Goal: Task Accomplishment & Management: Manage account settings

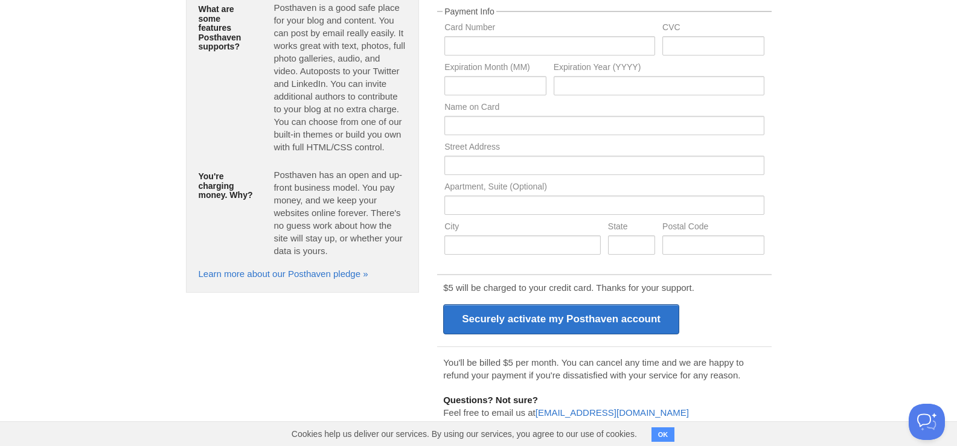
scroll to position [177, 0]
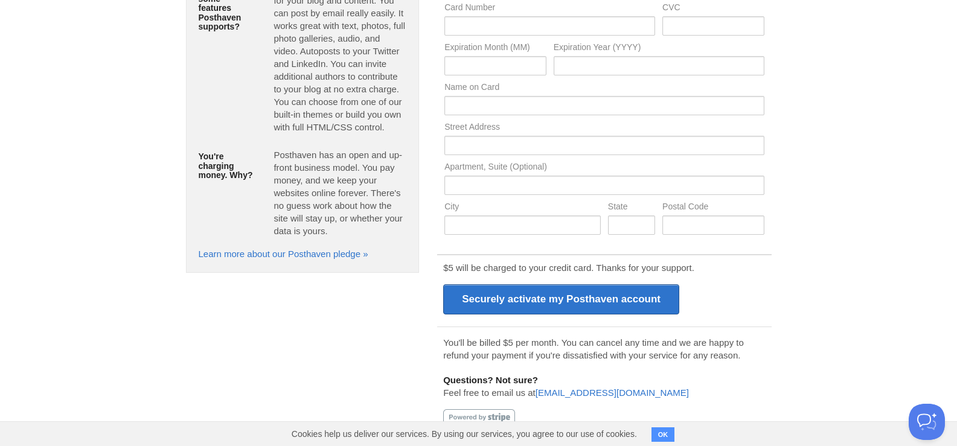
click at [670, 438] on button "OK" at bounding box center [664, 435] width 24 height 14
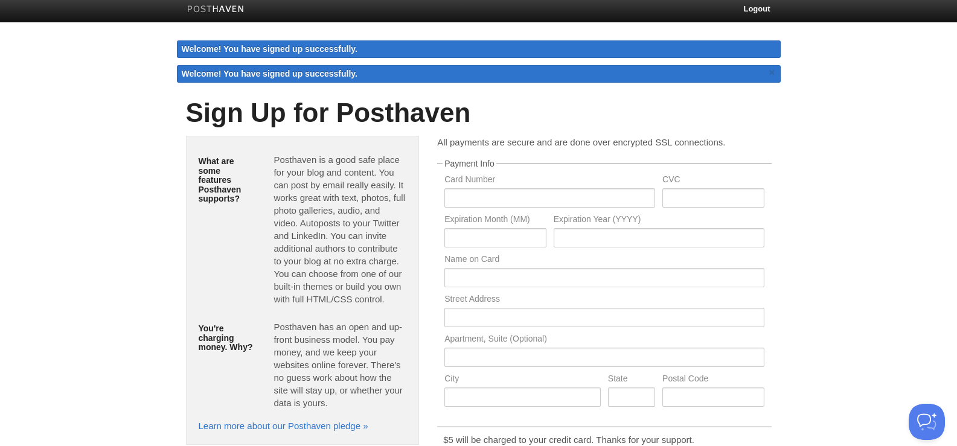
scroll to position [0, 0]
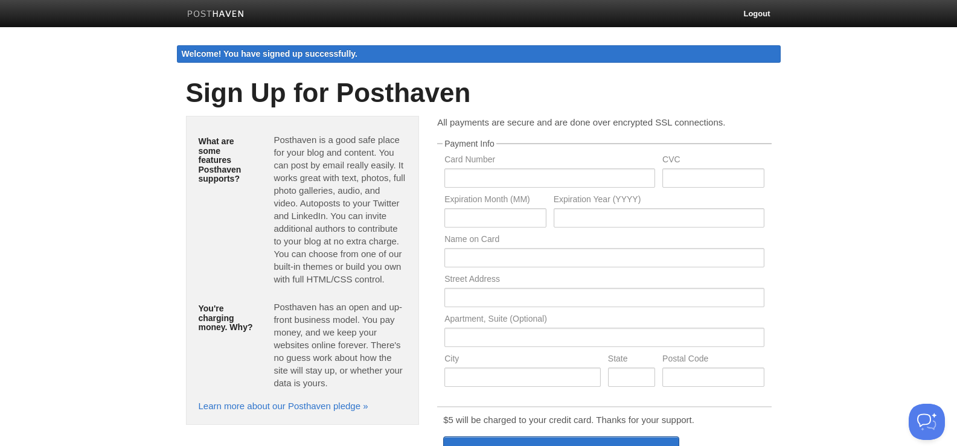
click at [240, 13] on img at bounding box center [215, 14] width 57 height 9
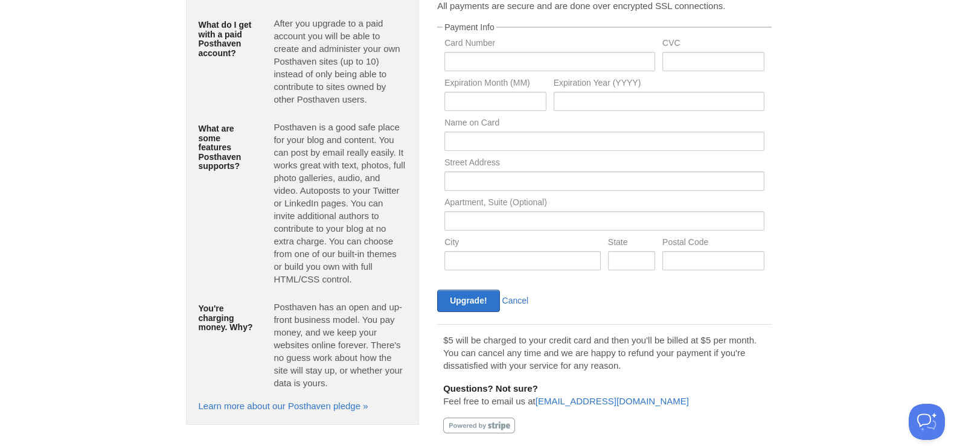
scroll to position [112, 0]
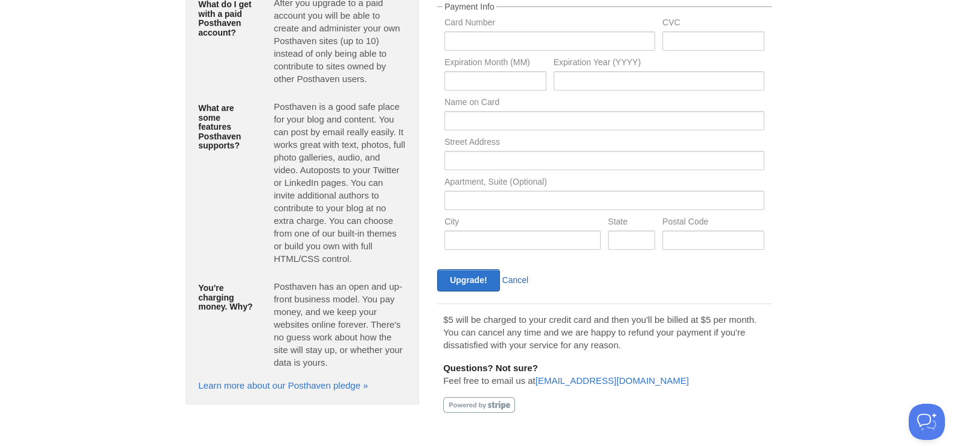
click at [512, 281] on link "Cancel" at bounding box center [515, 280] width 27 height 10
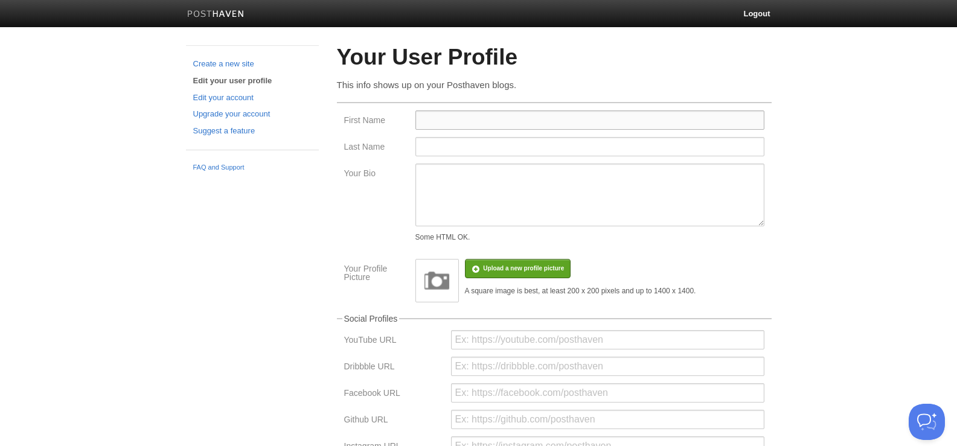
click at [487, 117] on input "First Name" at bounding box center [590, 120] width 349 height 19
type input "Foogle"
click at [477, 155] on input "Last Name" at bounding box center [590, 146] width 349 height 19
type input "Tech"
click at [476, 185] on textarea "Your Bio" at bounding box center [590, 195] width 349 height 63
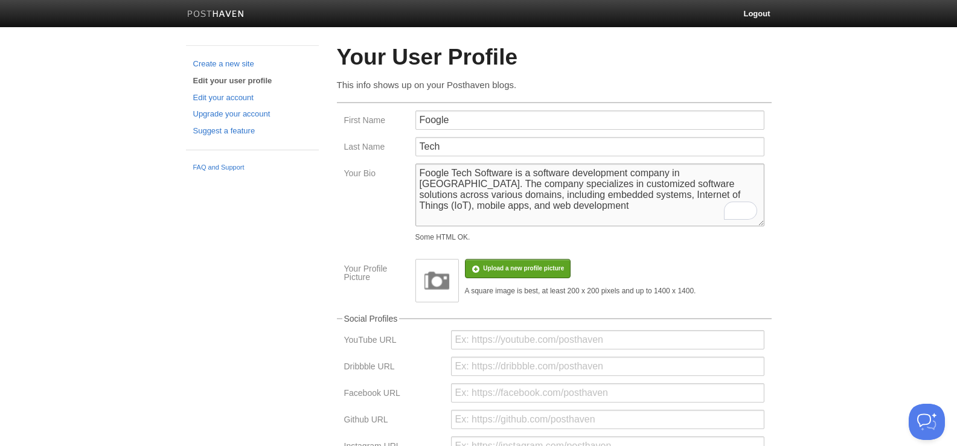
type textarea "Foogle Tech Software is a software development company in [GEOGRAPHIC_DATA]. Th…"
click at [535, 264] on input "file" at bounding box center [160, 275] width 914 height 62
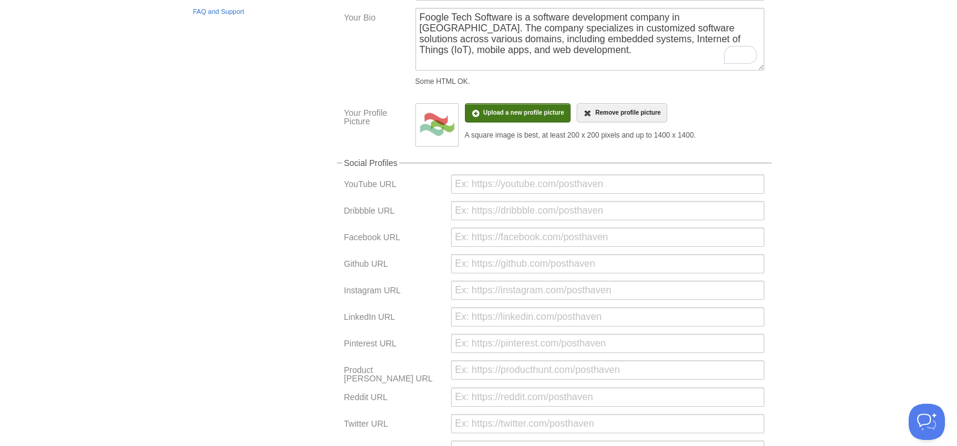
scroll to position [181, 0]
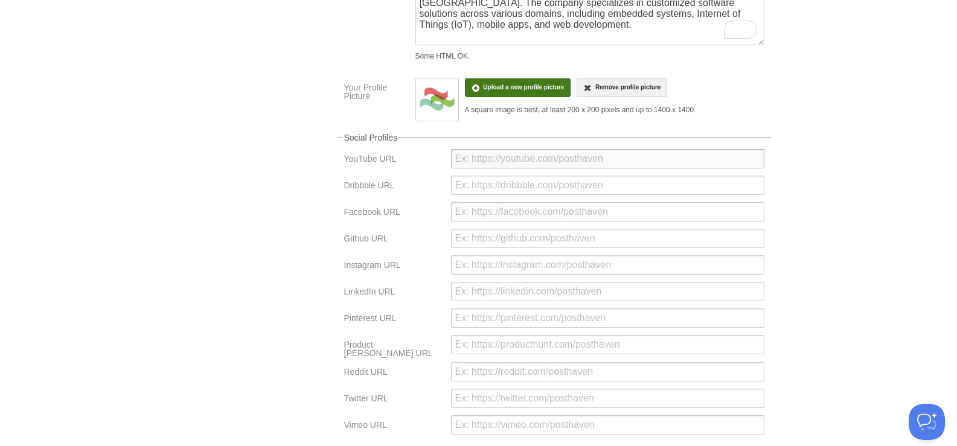
click at [466, 159] on input "url" at bounding box center [607, 158] width 313 height 19
click at [495, 233] on input "url" at bounding box center [607, 238] width 313 height 19
click at [500, 277] on div at bounding box center [608, 268] width 321 height 27
click at [510, 262] on input "url" at bounding box center [607, 264] width 313 height 19
type input "[URL][DOMAIN_NAME]"
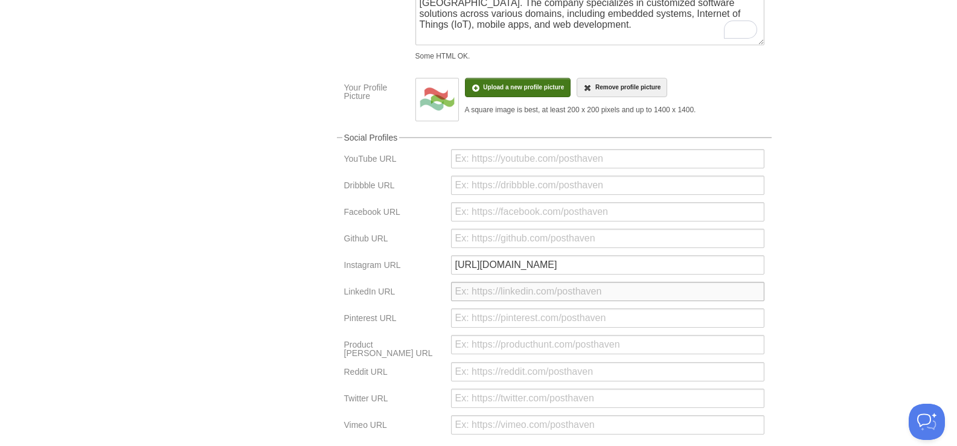
click at [565, 297] on input "url" at bounding box center [607, 291] width 313 height 19
click at [494, 295] on input "[URL][DOMAIN_NAME]" at bounding box center [607, 291] width 313 height 19
type input "[URL][DOMAIN_NAME]"
click at [502, 306] on div "[URL][DOMAIN_NAME]" at bounding box center [608, 295] width 321 height 27
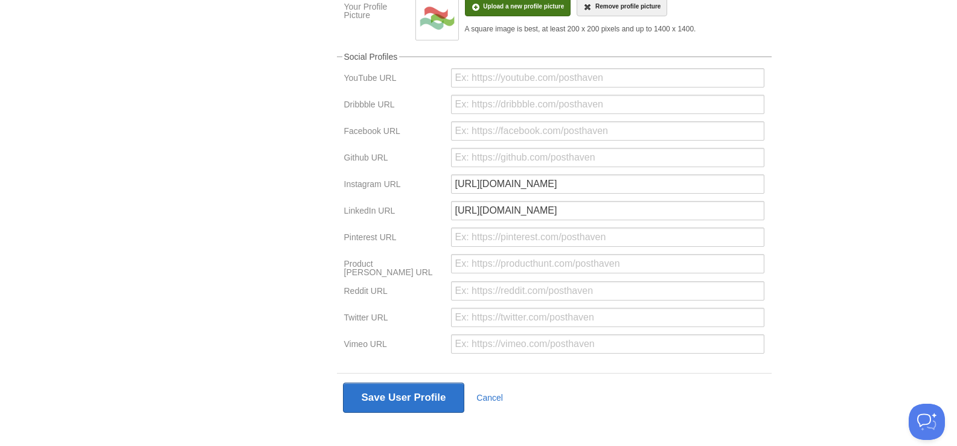
scroll to position [273, 0]
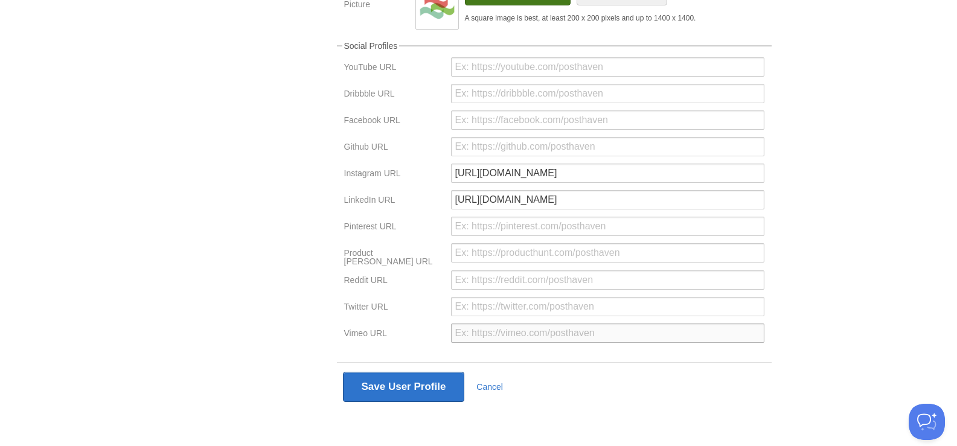
click at [483, 332] on input "url" at bounding box center [607, 333] width 313 height 19
click at [690, 336] on input "url" at bounding box center [607, 333] width 313 height 19
click at [80, 446] on img at bounding box center [40, 452] width 80 height 10
type input "[URL][DOMAIN_NAME]"
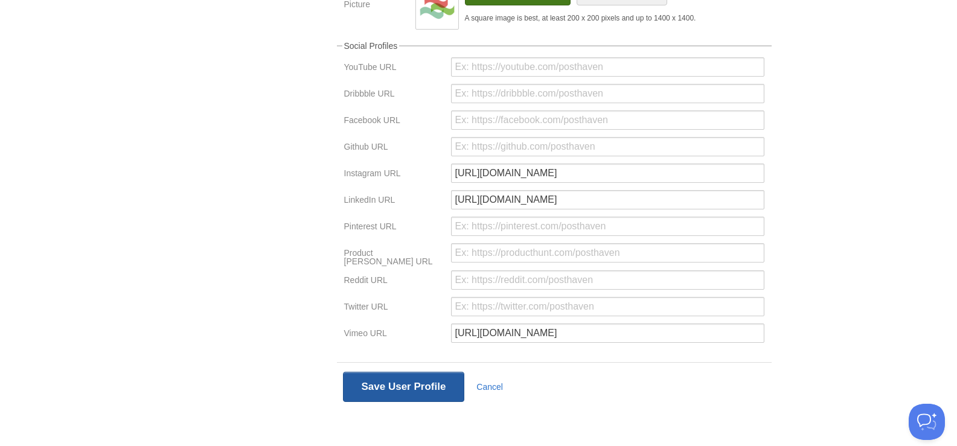
click at [429, 379] on button "Save User Profile" at bounding box center [404, 387] width 122 height 30
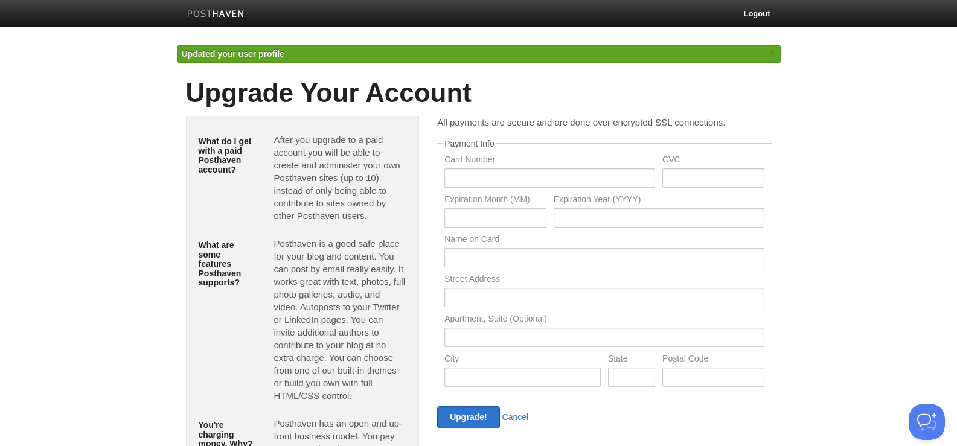
click at [239, 11] on img at bounding box center [215, 14] width 57 height 9
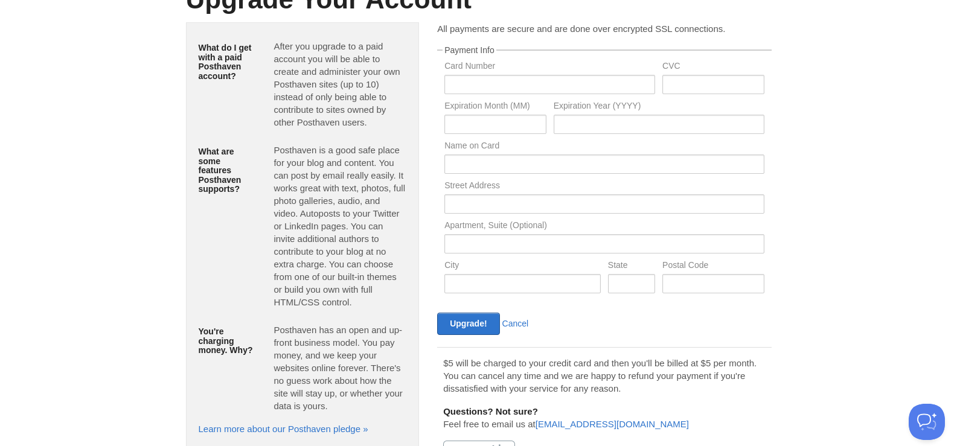
scroll to position [112, 0]
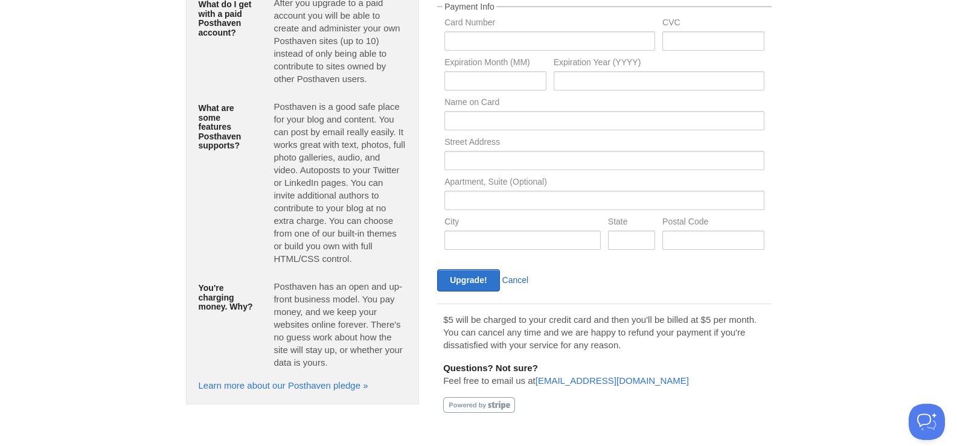
click at [522, 282] on link "Cancel" at bounding box center [515, 280] width 27 height 10
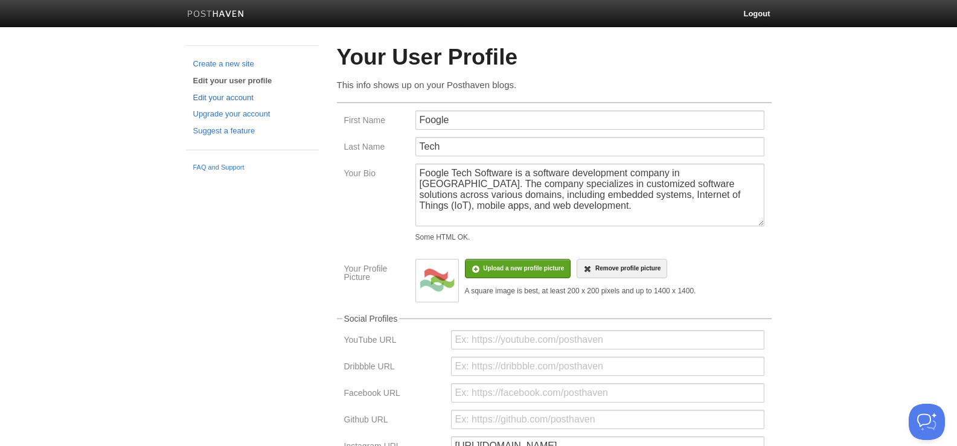
click at [237, 97] on link "Edit your account" at bounding box center [252, 98] width 118 height 13
